Goal: Task Accomplishment & Management: Manage account settings

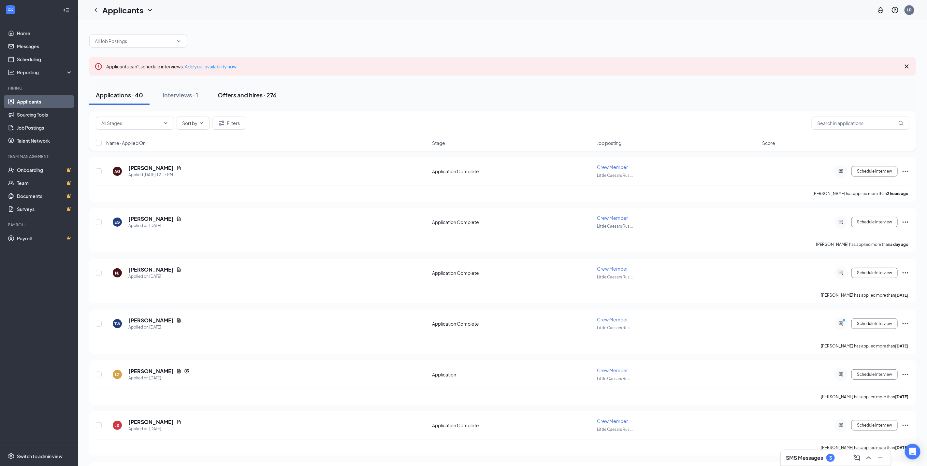
click at [242, 94] on div "Offers and hires · 276" at bounding box center [247, 95] width 59 height 8
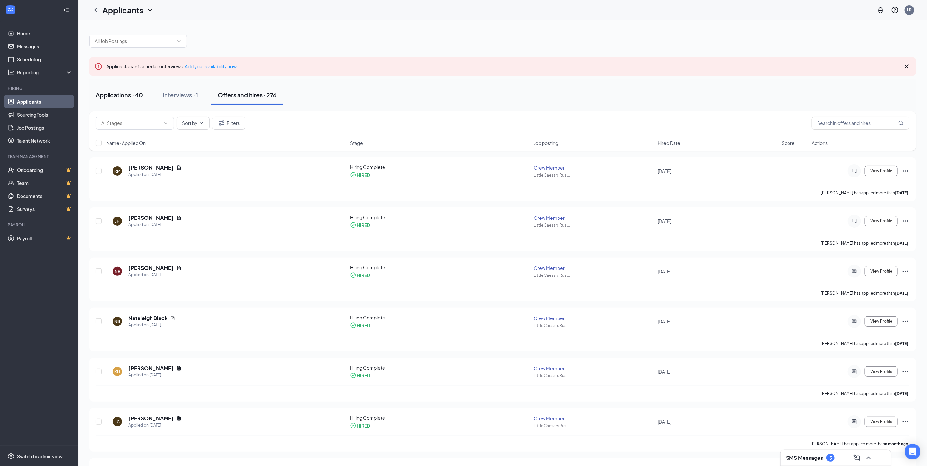
click at [128, 97] on div "Applications · 40" at bounding box center [119, 95] width 47 height 8
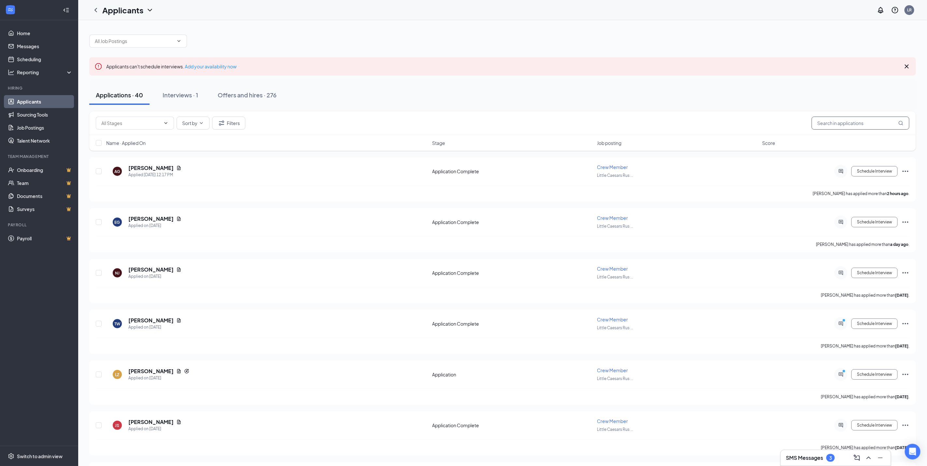
click at [855, 128] on input "text" at bounding box center [861, 123] width 98 height 13
type input "[PERSON_NAME]"
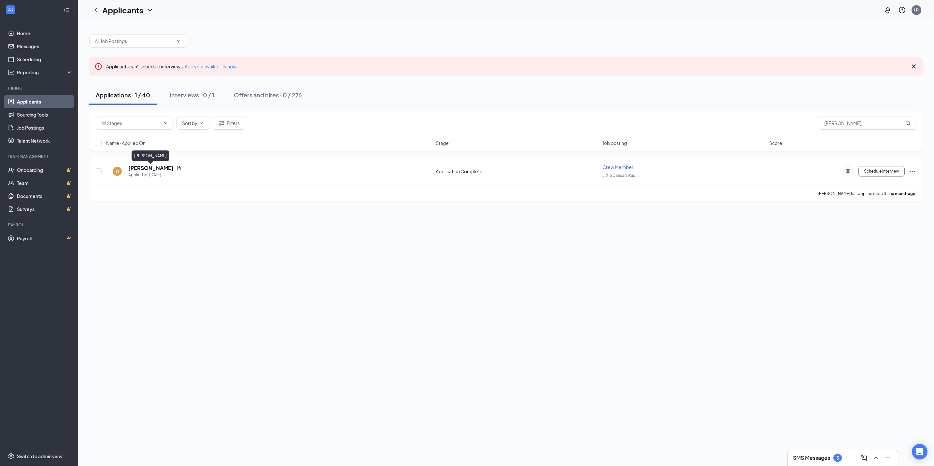
click at [148, 167] on h5 "[PERSON_NAME]" at bounding box center [150, 168] width 45 height 7
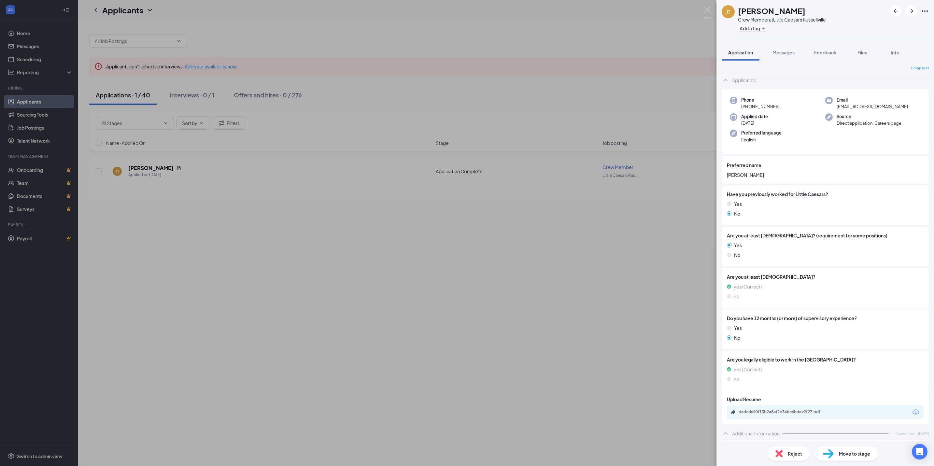
click at [854, 454] on span "Move to stage" at bounding box center [854, 453] width 31 height 7
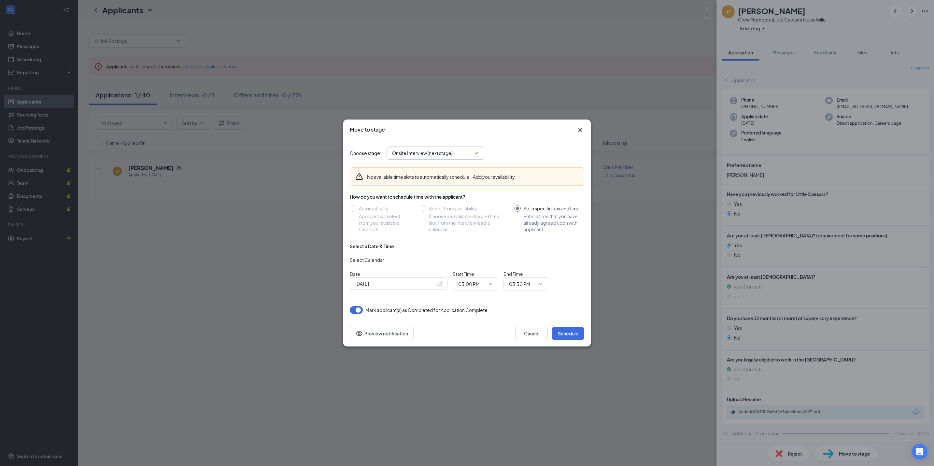
click at [474, 152] on icon "ChevronDown" at bounding box center [476, 153] width 5 height 5
click at [432, 227] on div "Emcentrix" at bounding box center [441, 225] width 87 height 7
type input "Emcentrix"
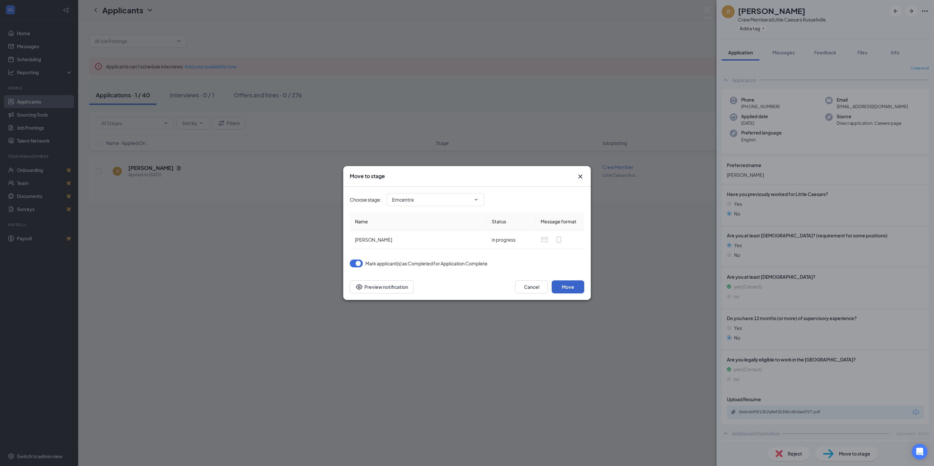
click at [573, 286] on button "Move" at bounding box center [568, 287] width 33 height 13
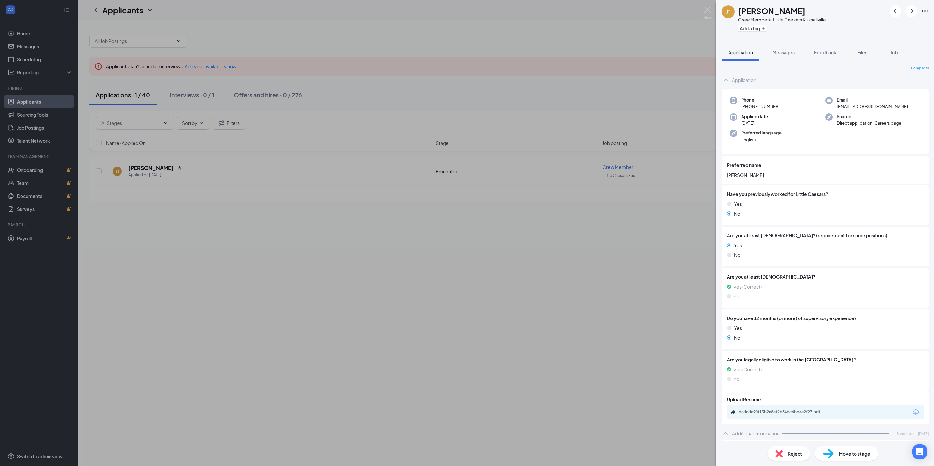
click at [859, 455] on span "Move to stage" at bounding box center [854, 453] width 31 height 7
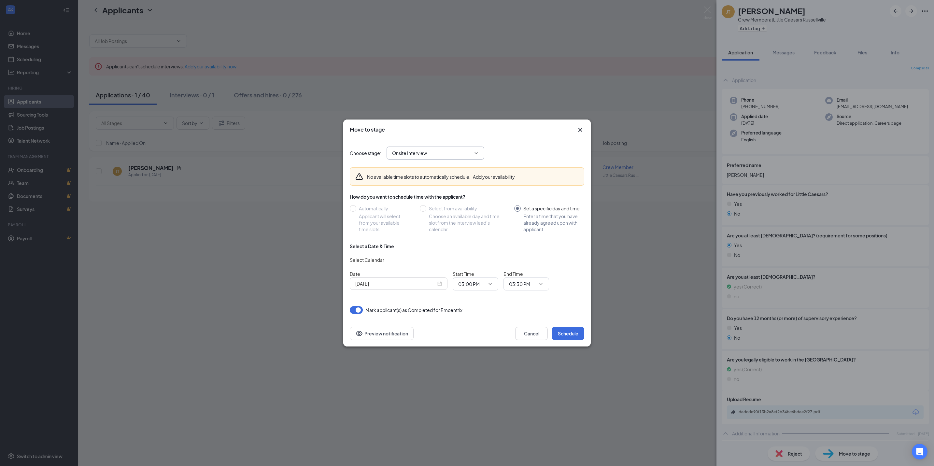
click at [447, 152] on input "Onsite Interview" at bounding box center [431, 153] width 79 height 7
click at [429, 240] on div "Hiring Complete (final stage)" at bounding box center [428, 240] width 60 height 7
type input "Hiring Complete (final stage)"
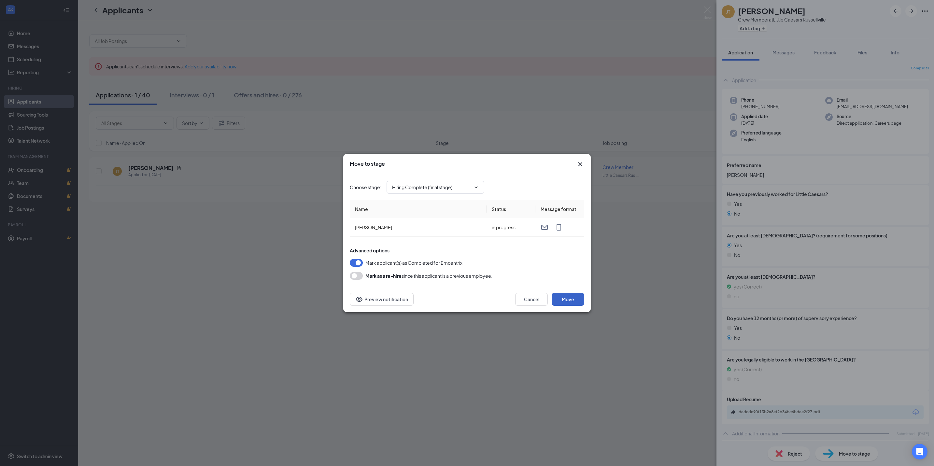
click at [571, 301] on button "Move" at bounding box center [568, 299] width 33 height 13
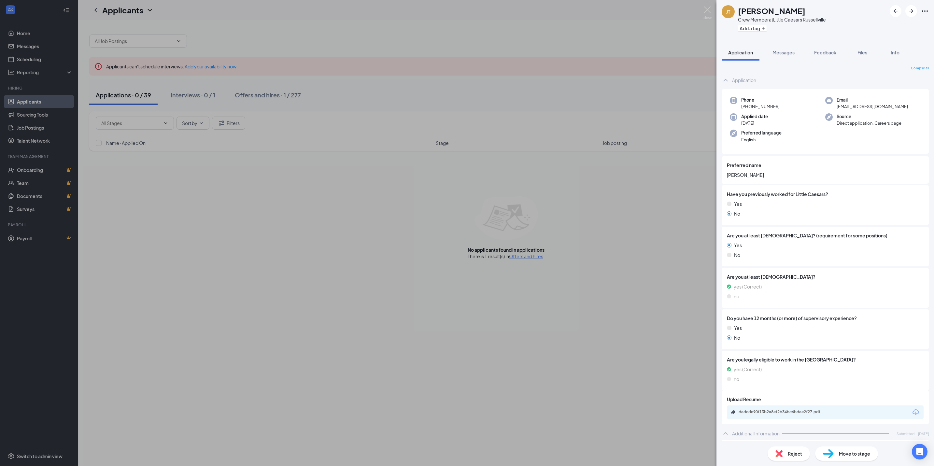
click at [844, 456] on span "Move to stage" at bounding box center [854, 453] width 31 height 7
type input "Hiring Complete (final stage)"
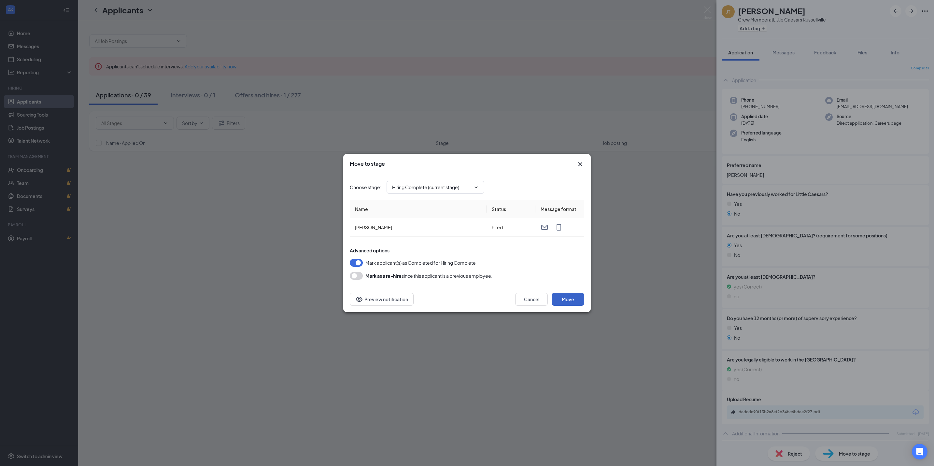
click at [576, 303] on button "Move" at bounding box center [568, 299] width 33 height 13
click at [927, 9] on icon "Cross" at bounding box center [923, 12] width 8 height 8
click at [529, 300] on button "Cancel" at bounding box center [531, 299] width 33 height 13
